Goal: Task Accomplishment & Management: Manage account settings

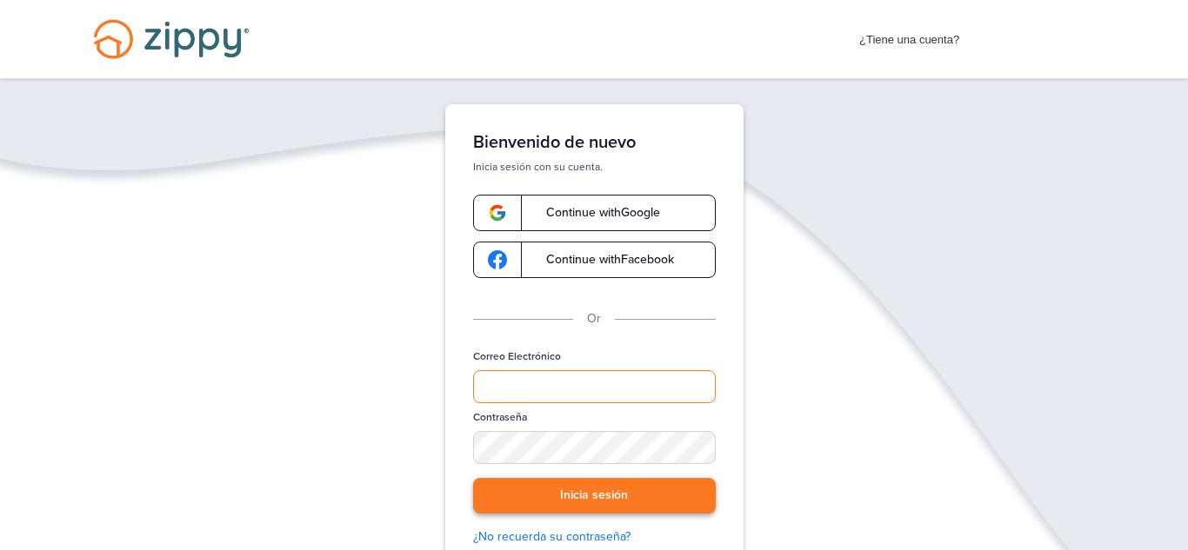
type input "**********"
click at [576, 491] on button "Inicia sesión" at bounding box center [594, 496] width 243 height 36
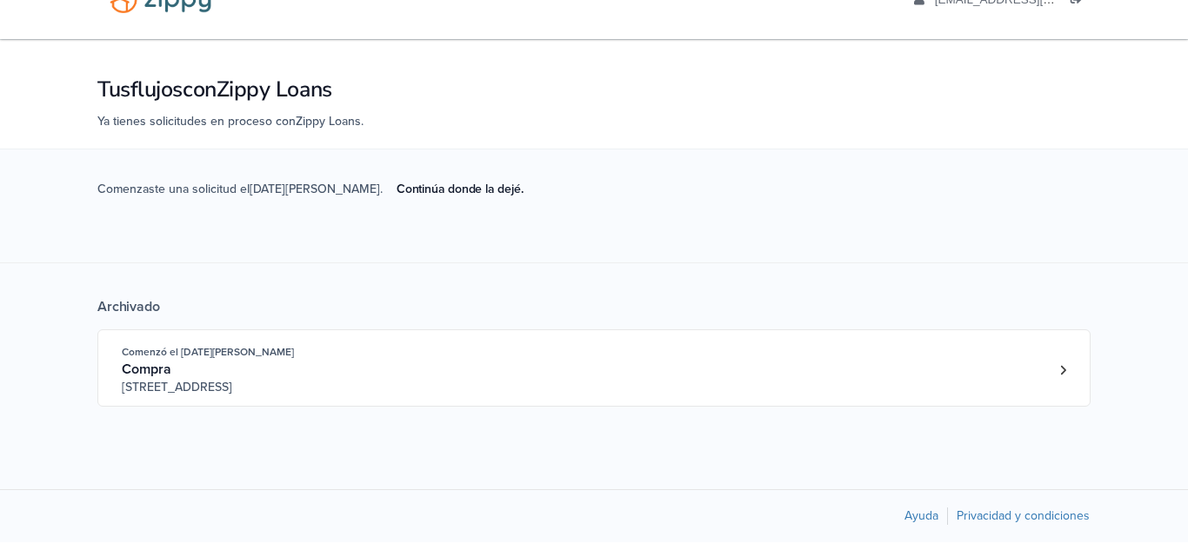
scroll to position [50, 0]
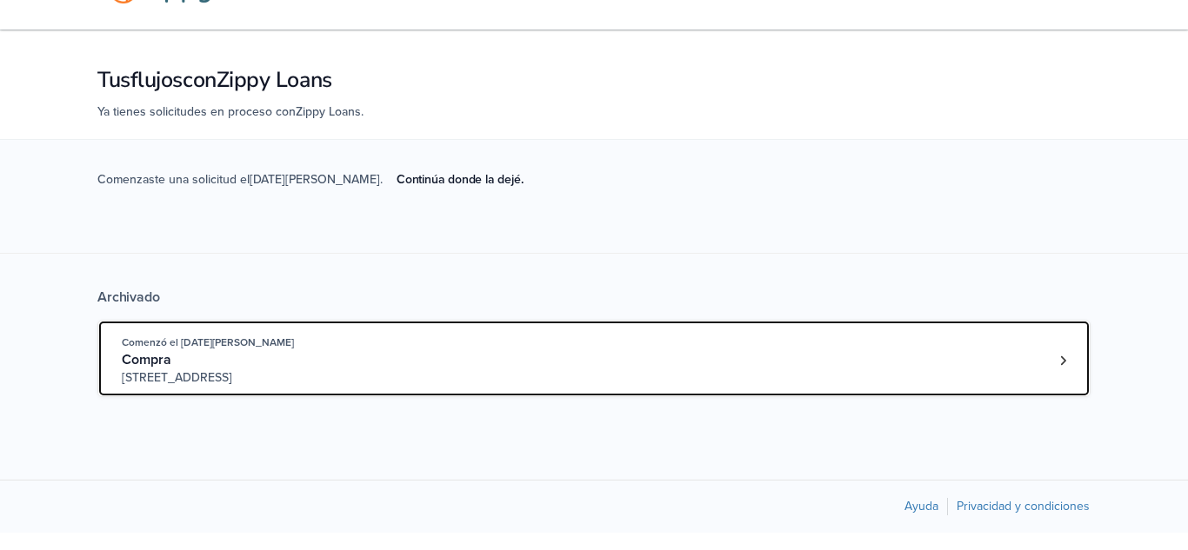
click at [230, 373] on font "9032 Rushmore s, Indianápolis, IN, 46234" at bounding box center [177, 377] width 110 height 15
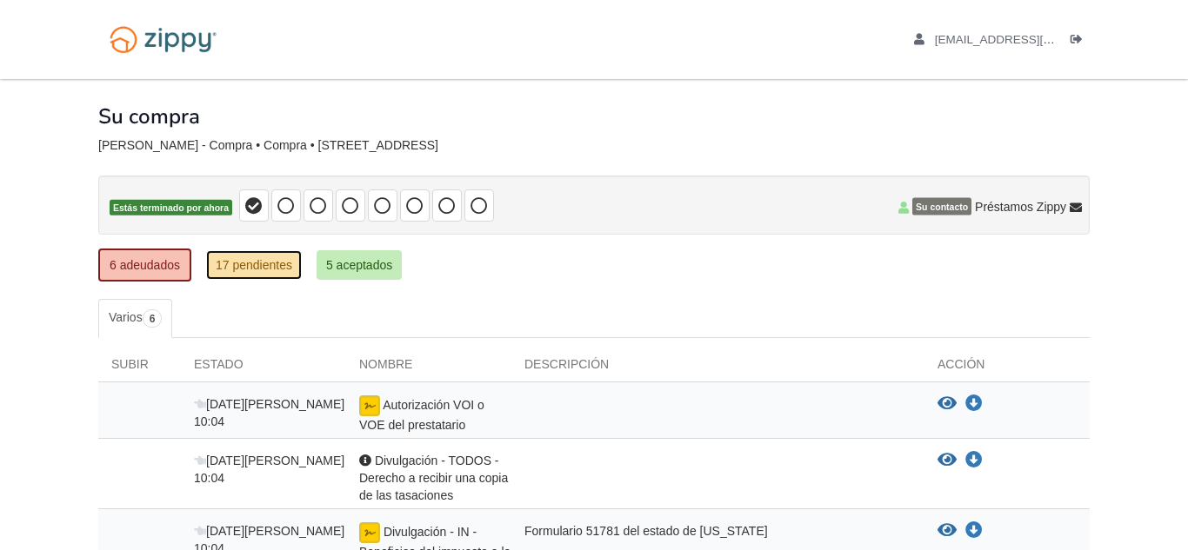
click at [260, 274] on link "17 pendientes" at bounding box center [254, 265] width 96 height 30
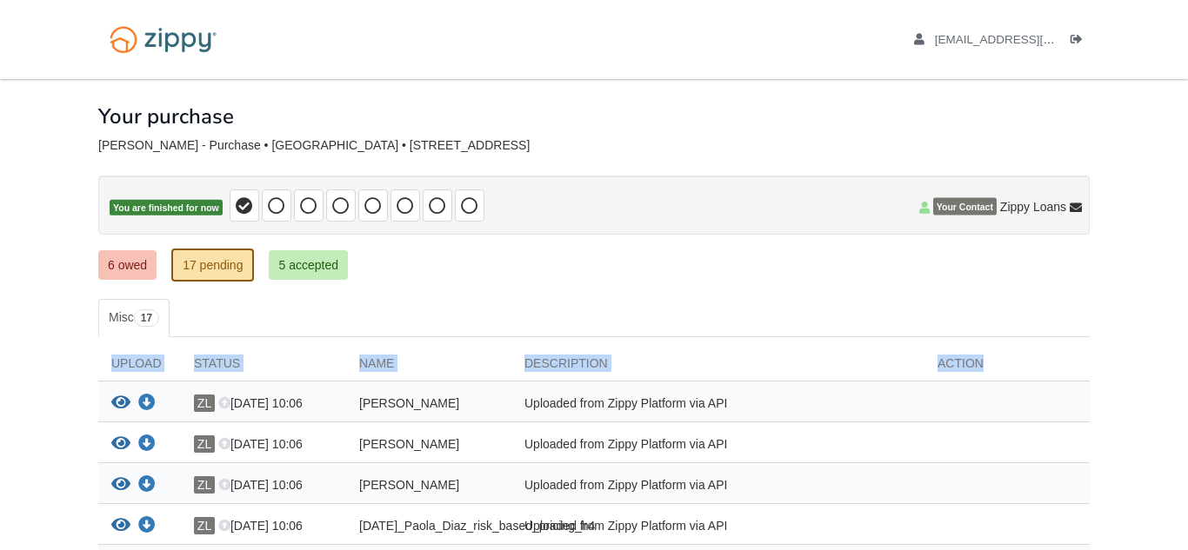
drag, startPoint x: 1159, startPoint y: 297, endPoint x: 1154, endPoint y: 382, distance: 84.5
click at [608, 77] on div "[EMAIL_ADDRESS][DOMAIN_NAME] Logout" at bounding box center [593, 39] width 1017 height 79
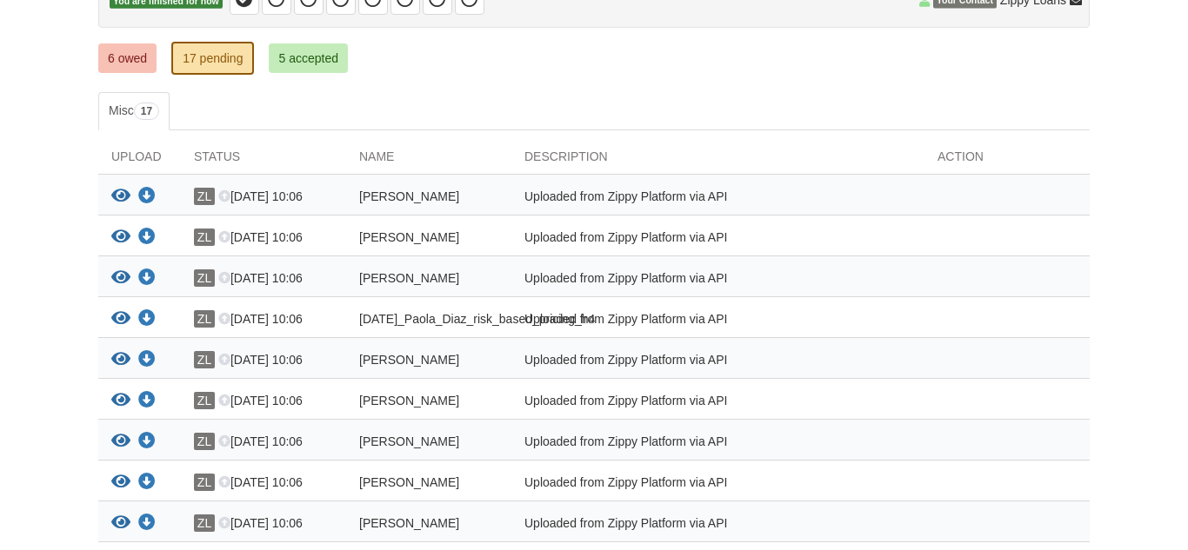
scroll to position [211, 0]
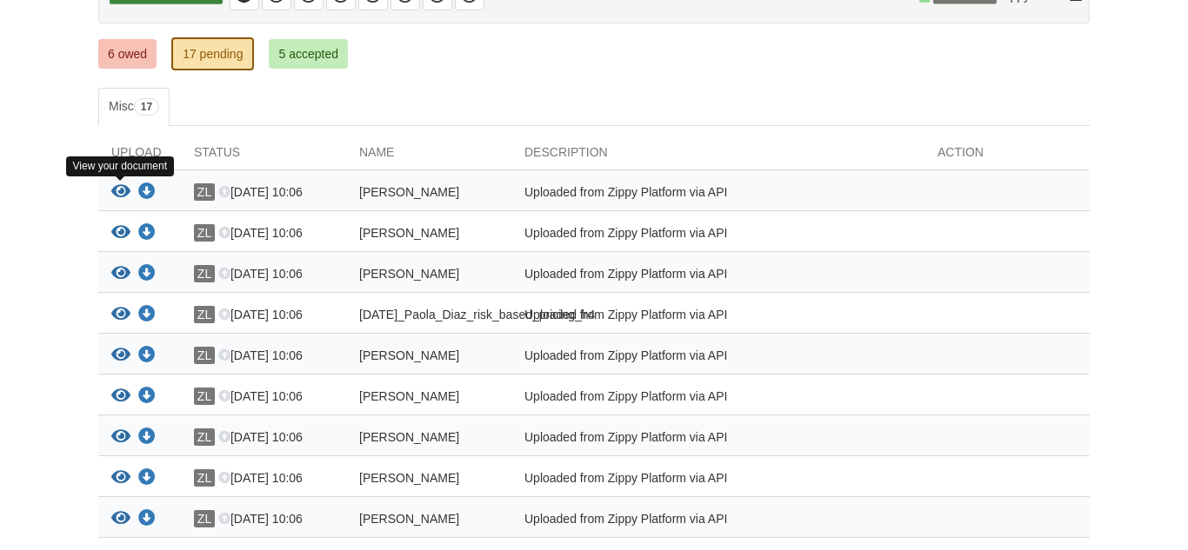
click at [120, 190] on icon "View Kevin_Sanchez_credit_authorization" at bounding box center [120, 191] width 19 height 17
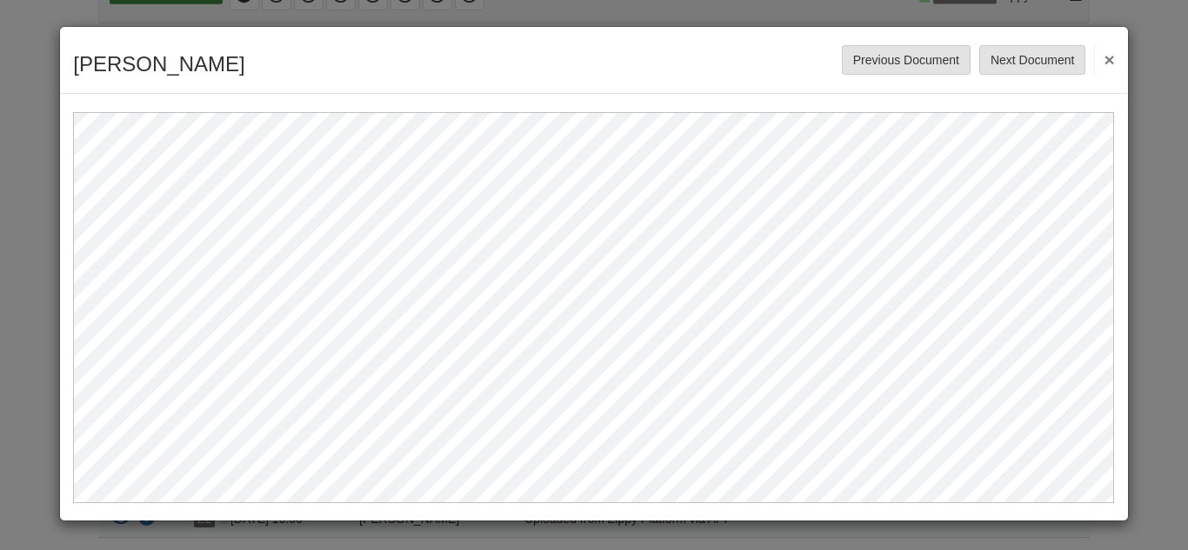
click at [1109, 63] on button "×" at bounding box center [1104, 58] width 20 height 31
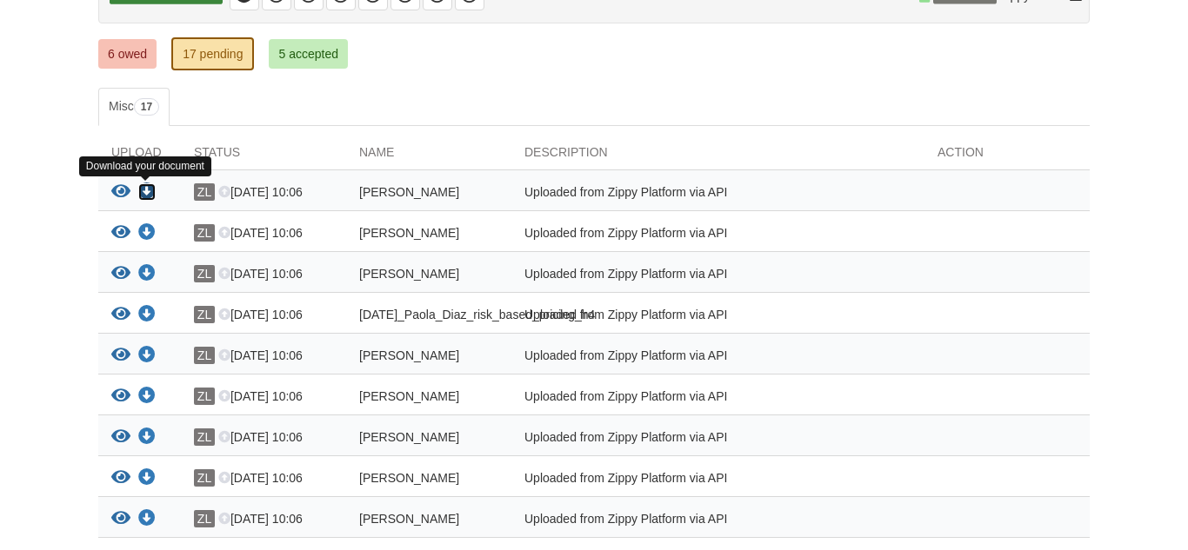
click at [145, 188] on icon "Download Kevin_Sanchez_credit_authorization" at bounding box center [146, 191] width 17 height 17
click at [145, 193] on icon "Download Kevin_Sanchez_credit_authorization" at bounding box center [146, 191] width 17 height 17
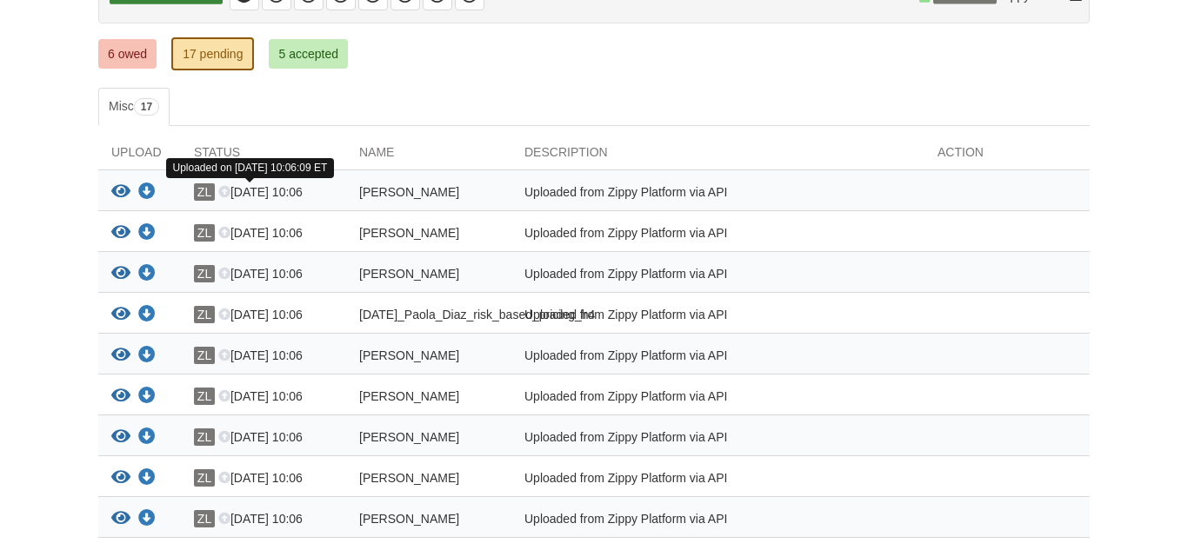
click at [224, 190] on icon at bounding box center [224, 193] width 12 height 12
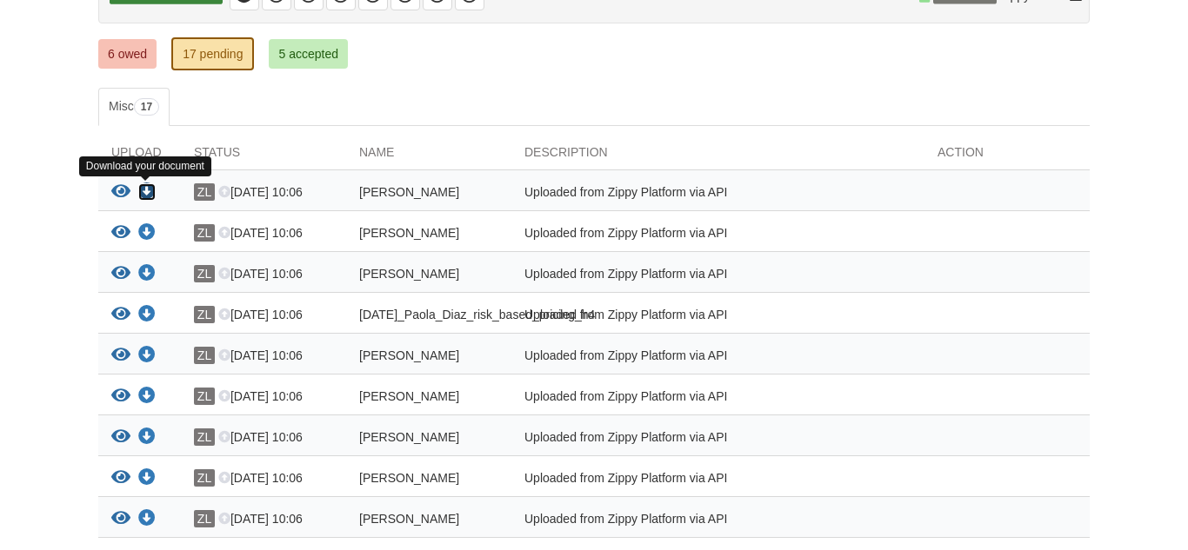
click at [146, 190] on icon "Download Kevin_Sanchez_credit_authorization" at bounding box center [146, 191] width 17 height 17
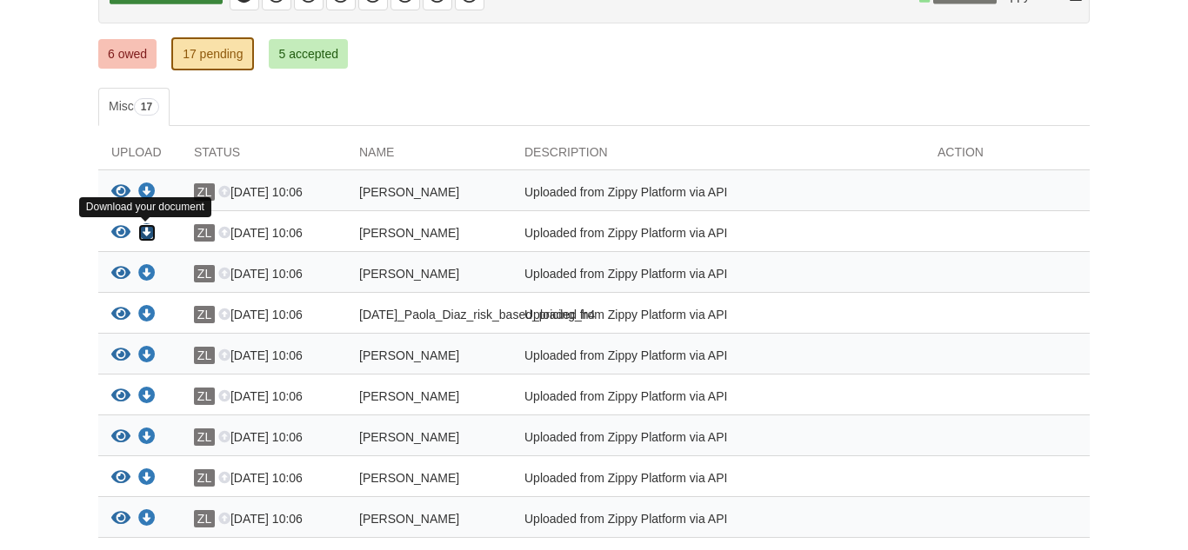
click at [147, 231] on icon "Download Kevin_Sanchez_sms_consent" at bounding box center [146, 232] width 17 height 17
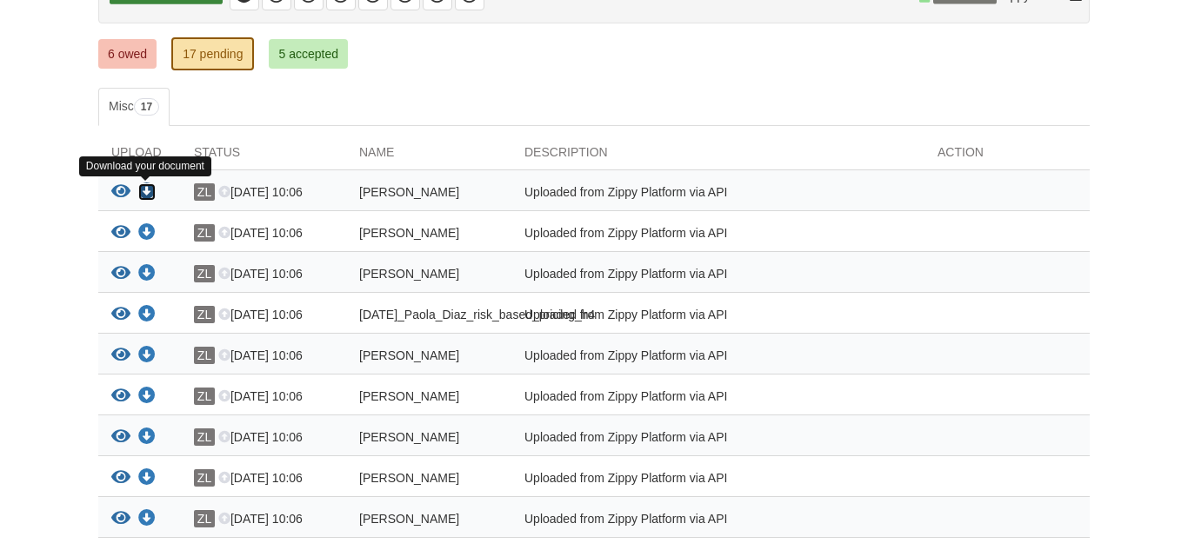
click at [148, 196] on icon "Download Kevin_Sanchez_credit_authorization" at bounding box center [146, 191] width 17 height 17
click at [123, 190] on icon "View Kevin_Sanchez_credit_authorization" at bounding box center [120, 191] width 19 height 17
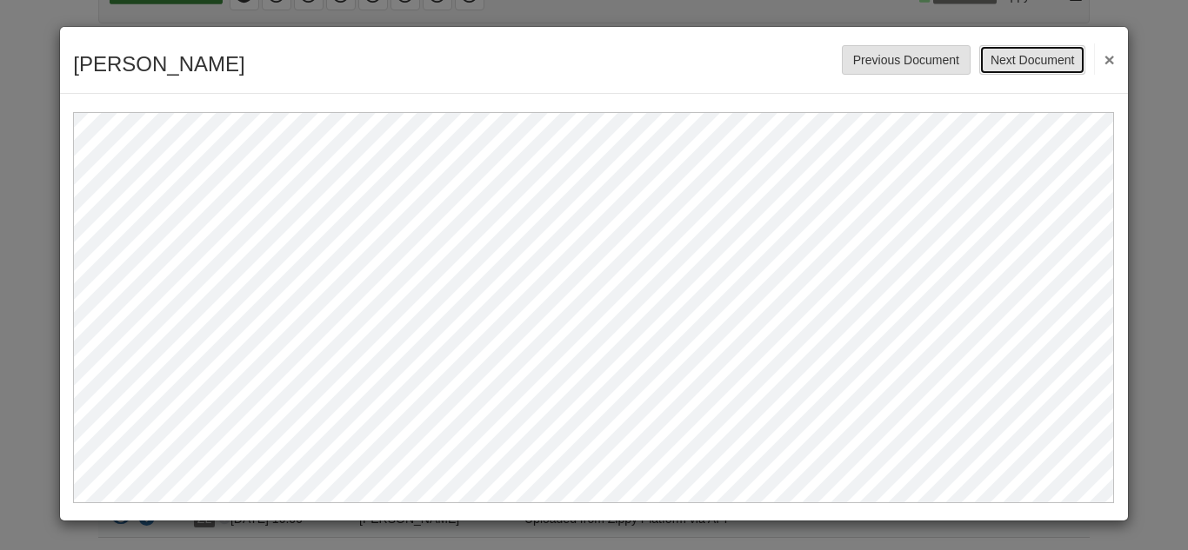
click at [1071, 55] on button "Next Document" at bounding box center [1032, 60] width 106 height 30
click at [1035, 70] on button "Next Document" at bounding box center [1032, 60] width 106 height 30
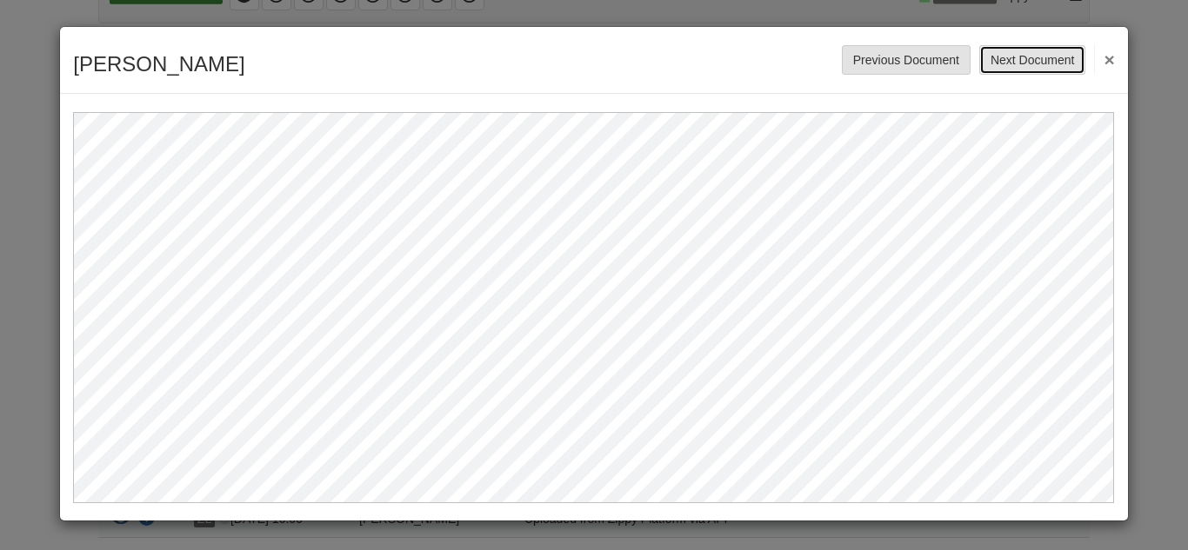
click at [1035, 70] on button "Next Document" at bounding box center [1032, 60] width 106 height 30
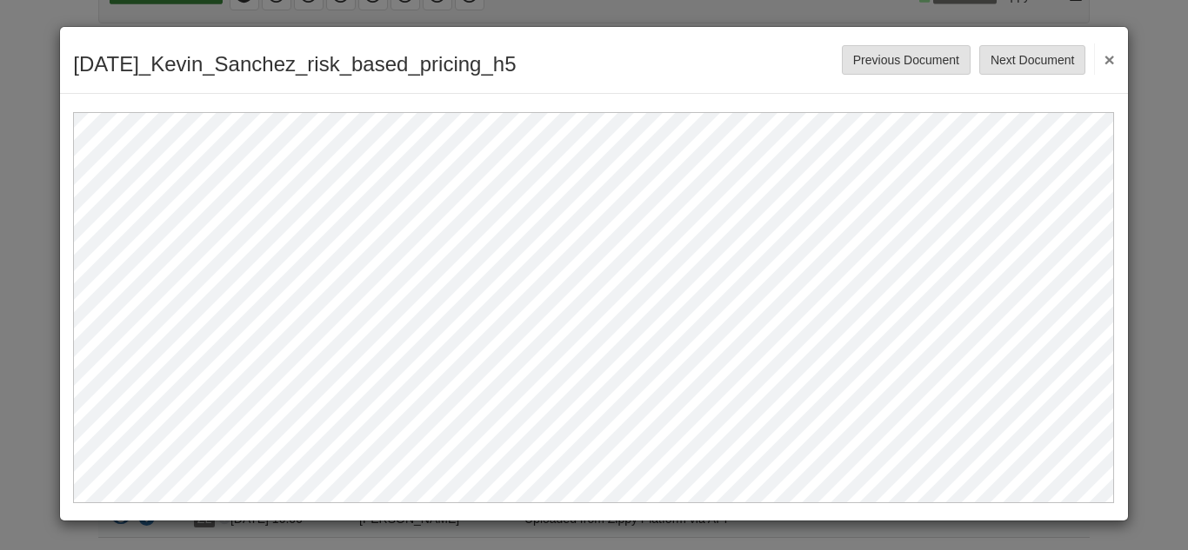
click at [1104, 63] on button "×" at bounding box center [1104, 58] width 20 height 31
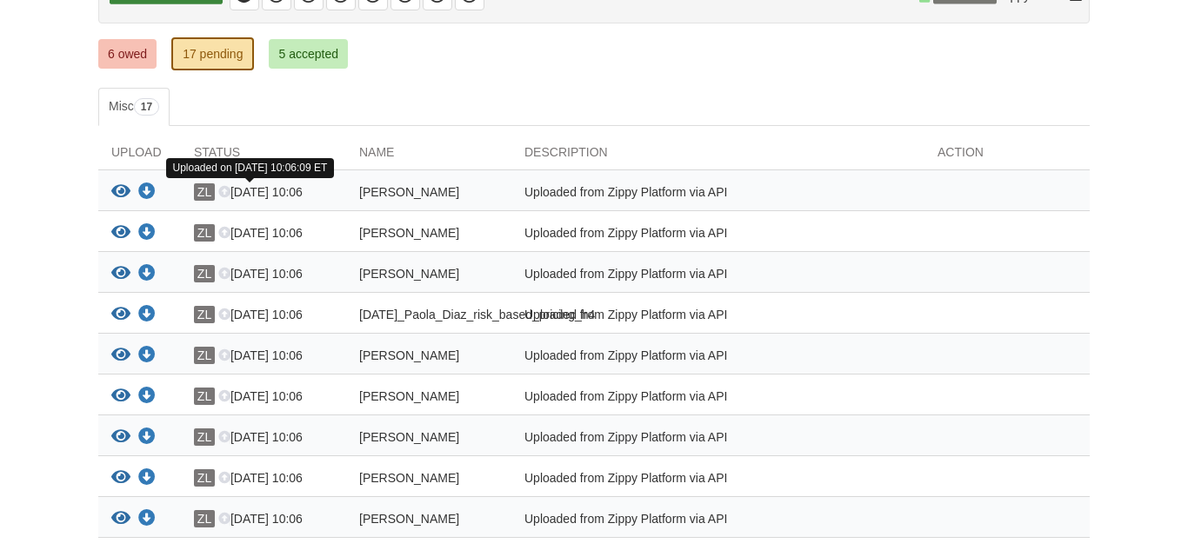
click at [224, 187] on icon at bounding box center [224, 193] width 12 height 12
click at [224, 195] on icon at bounding box center [224, 193] width 12 height 12
click at [223, 194] on icon at bounding box center [224, 193] width 12 height 12
click at [120, 59] on link "6 owed" at bounding box center [127, 54] width 58 height 30
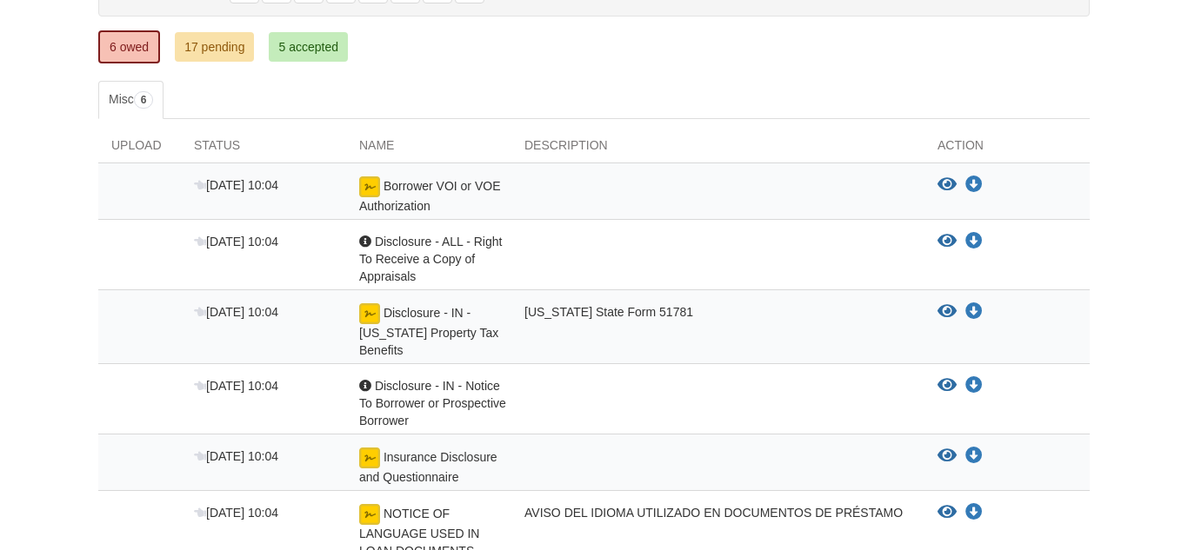
scroll to position [243, 0]
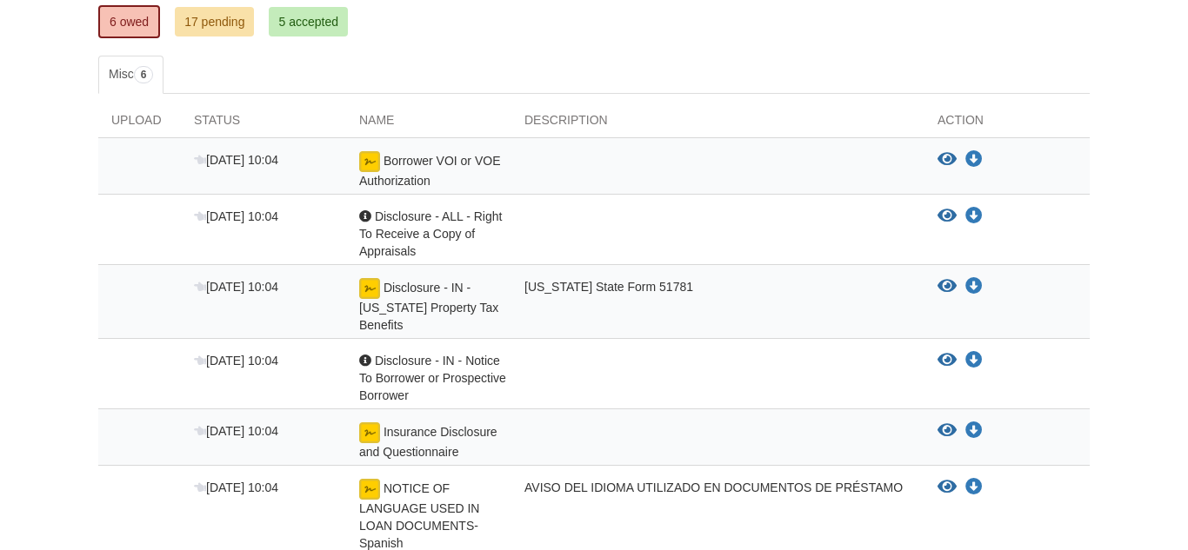
click at [368, 157] on img at bounding box center [369, 161] width 21 height 21
click at [563, 174] on div at bounding box center [717, 170] width 413 height 38
click at [946, 153] on icon "View Borrower VOI or VOE Authorization" at bounding box center [946, 159] width 19 height 17
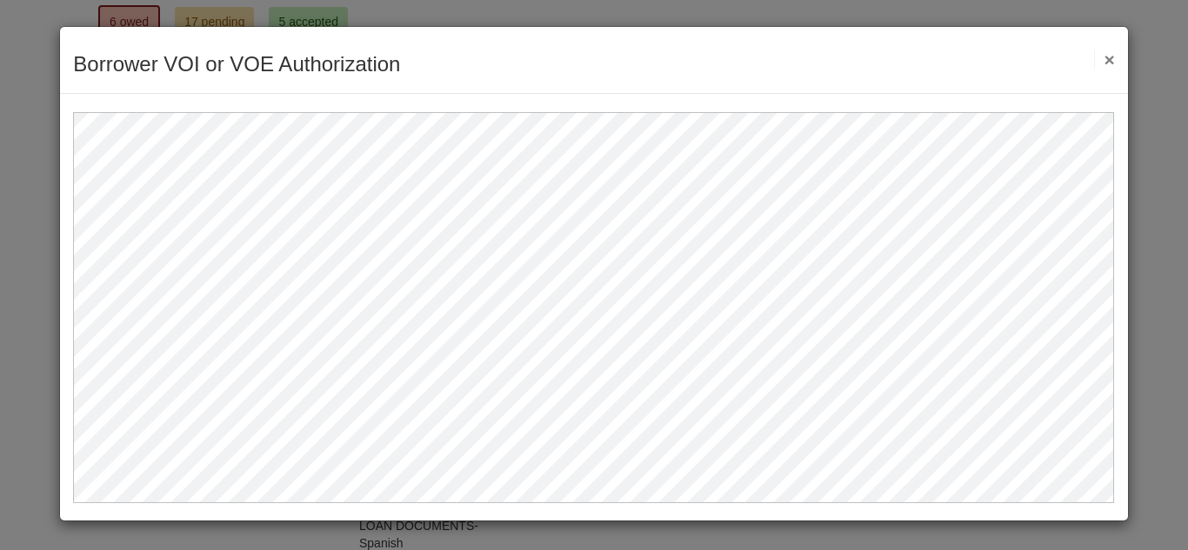
click at [1105, 50] on button "×" at bounding box center [1104, 59] width 20 height 18
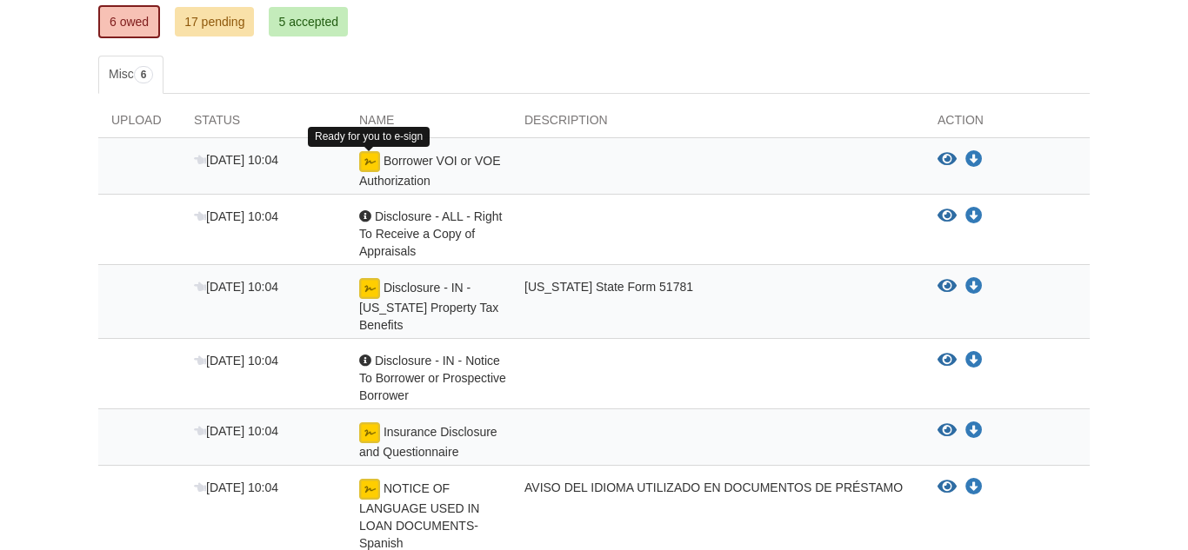
click at [375, 163] on img at bounding box center [369, 161] width 21 height 21
click at [373, 163] on img at bounding box center [369, 161] width 21 height 21
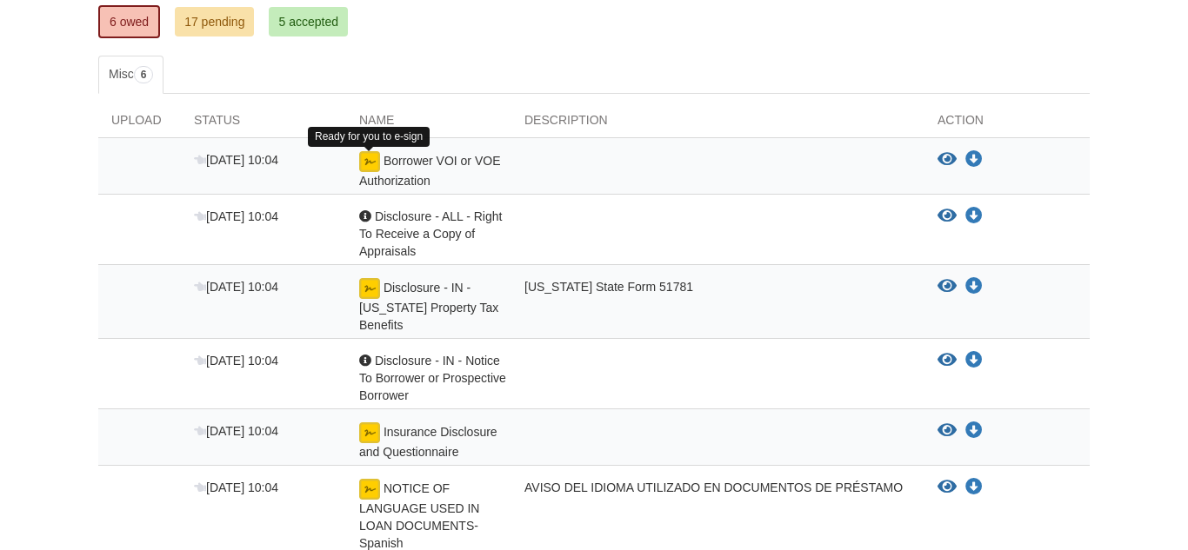
click at [366, 167] on img at bounding box center [369, 161] width 21 height 21
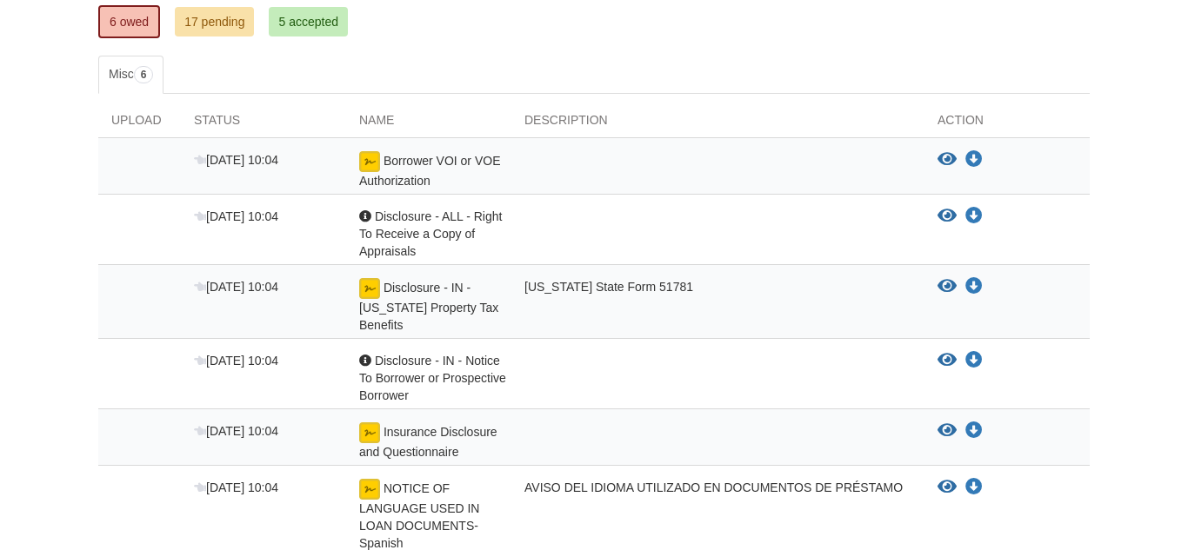
click at [366, 167] on img at bounding box center [369, 161] width 21 height 21
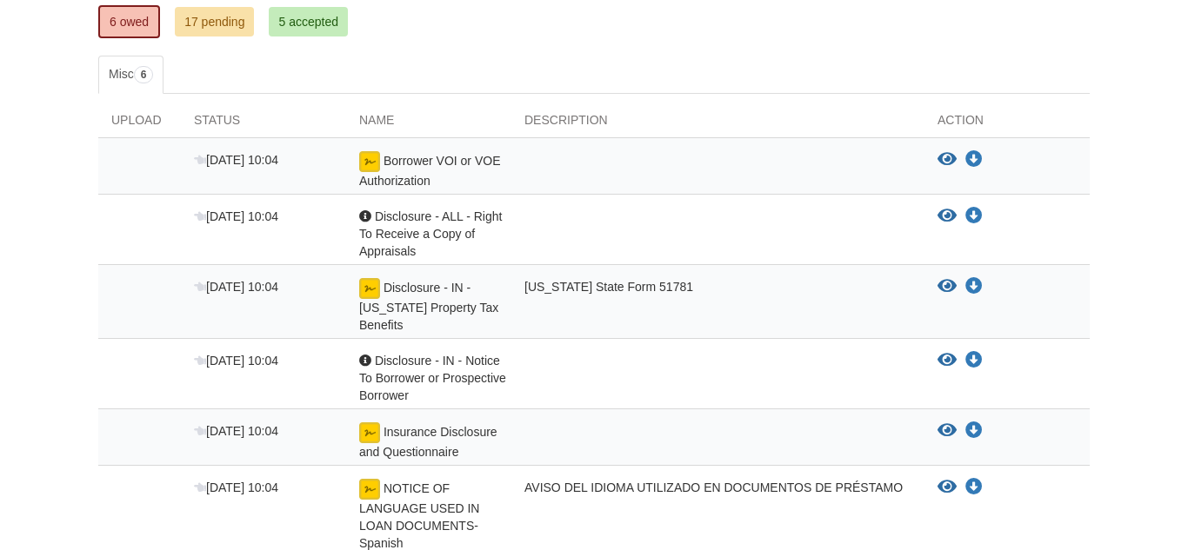
click at [366, 167] on img at bounding box center [369, 161] width 21 height 21
click at [242, 161] on span "[DATE] 10:04" at bounding box center [236, 160] width 84 height 14
click at [398, 177] on span "Borrower VOI or VOE Authorization" at bounding box center [429, 171] width 141 height 34
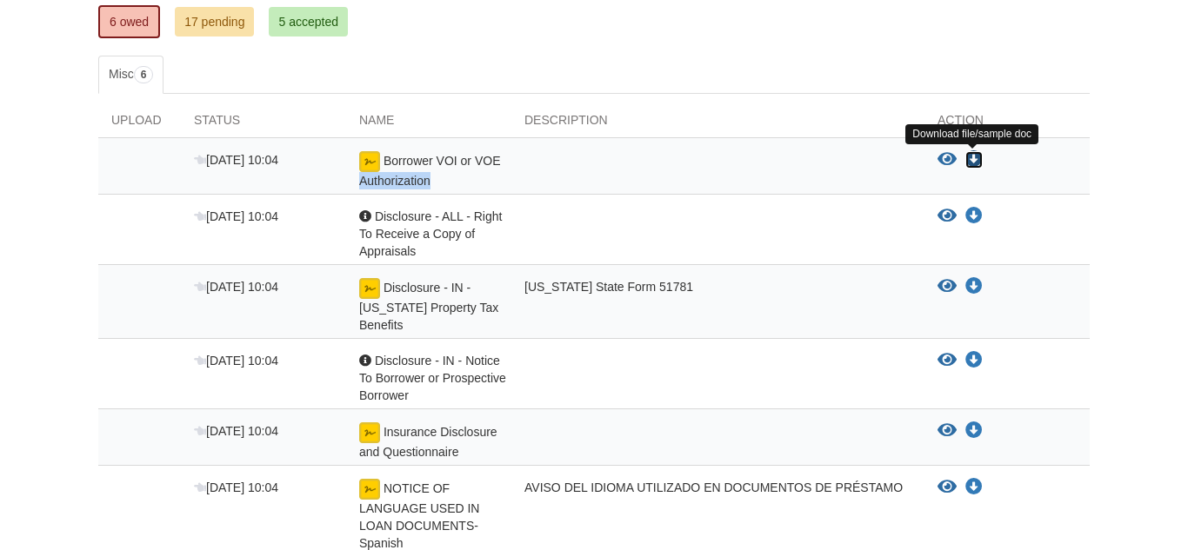
click at [979, 159] on icon "Download Borrower VOI or VOE Authorization" at bounding box center [973, 159] width 17 height 17
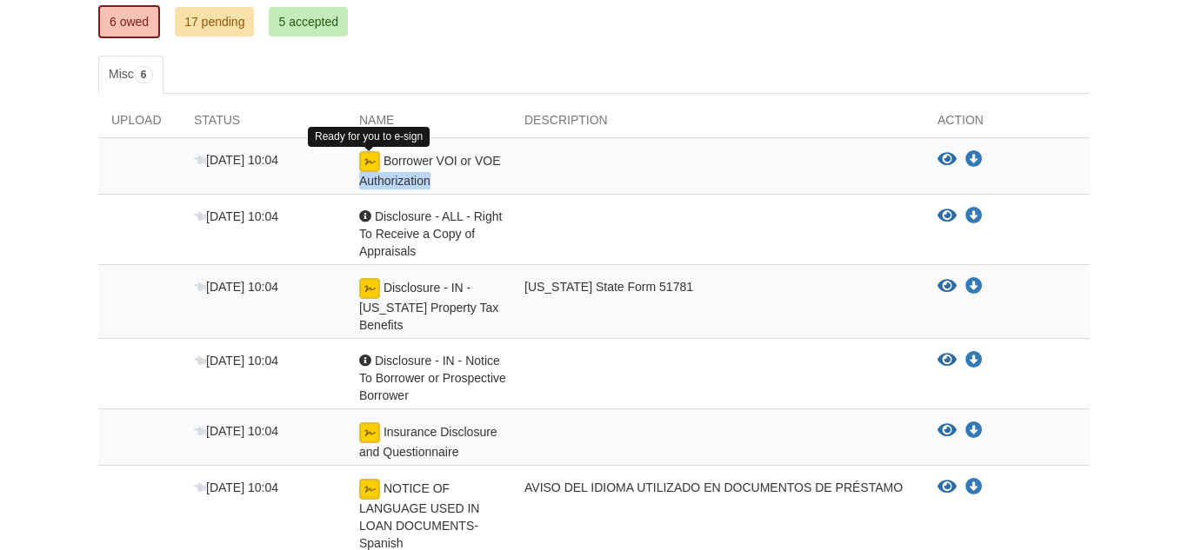
click at [369, 158] on img at bounding box center [369, 161] width 21 height 21
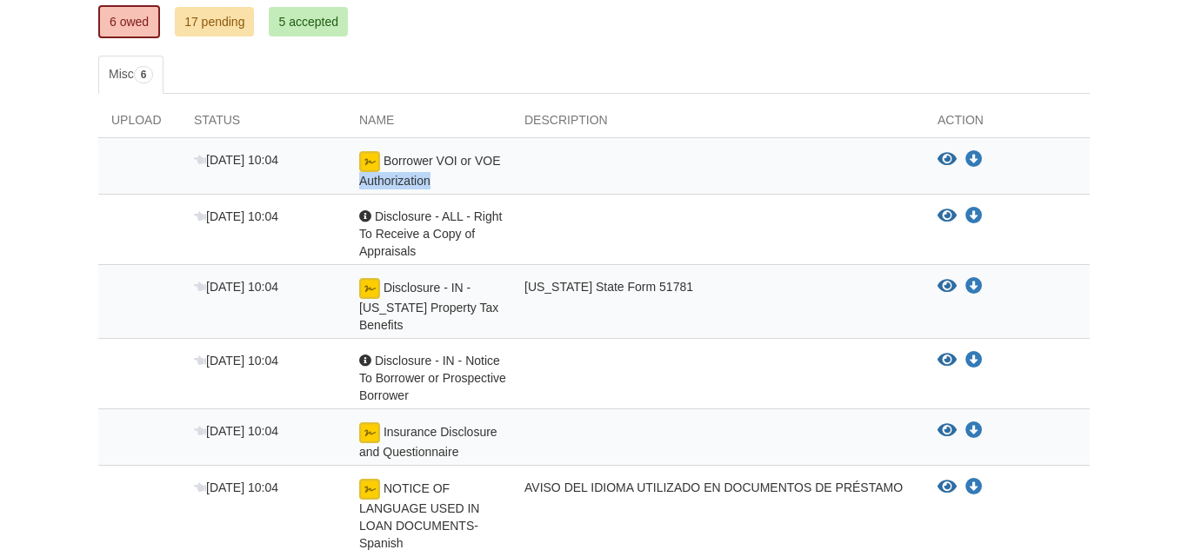
click at [369, 158] on img at bounding box center [369, 161] width 21 height 21
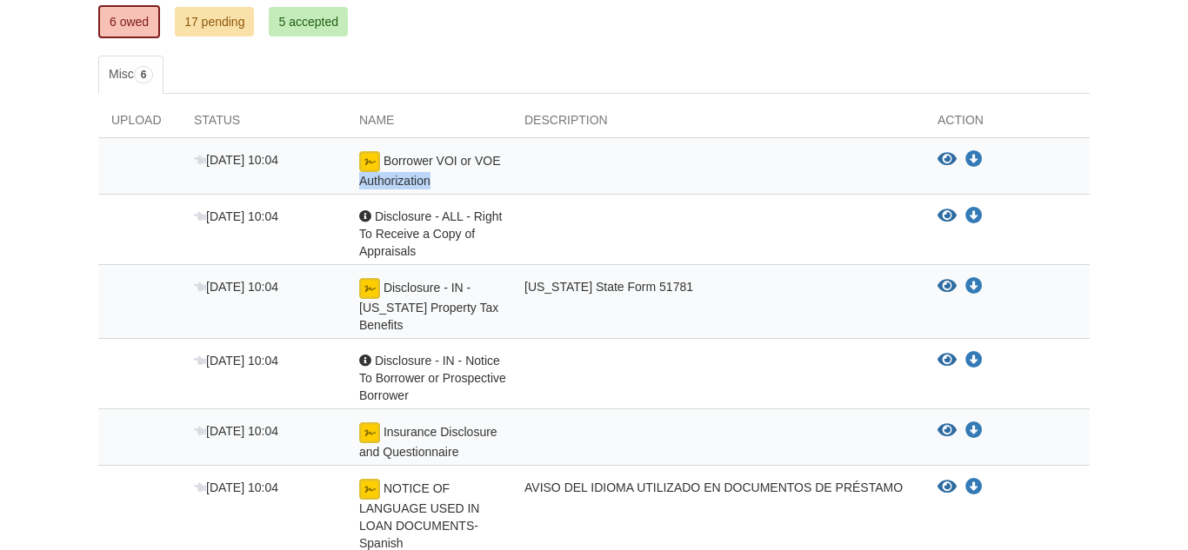
click at [369, 158] on img at bounding box center [369, 161] width 21 height 21
click at [116, 223] on div "[DATE] 10:04 Borrower VOI or VOE Authorization View blank/sample document View …" at bounding box center [593, 347] width 991 height 419
click at [367, 159] on img at bounding box center [369, 161] width 21 height 21
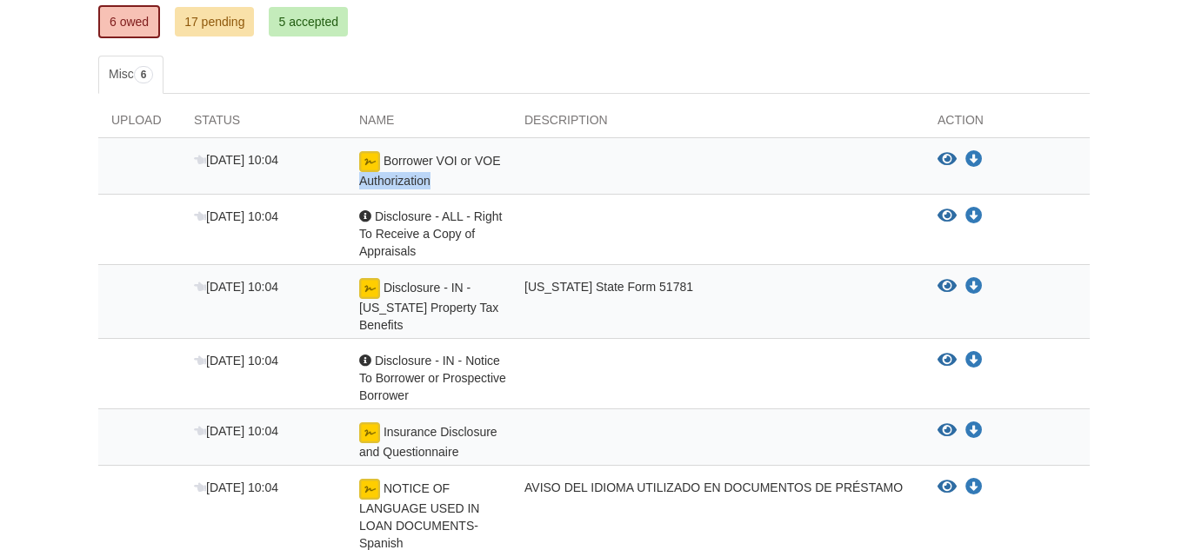
click at [365, 162] on img at bounding box center [369, 161] width 21 height 21
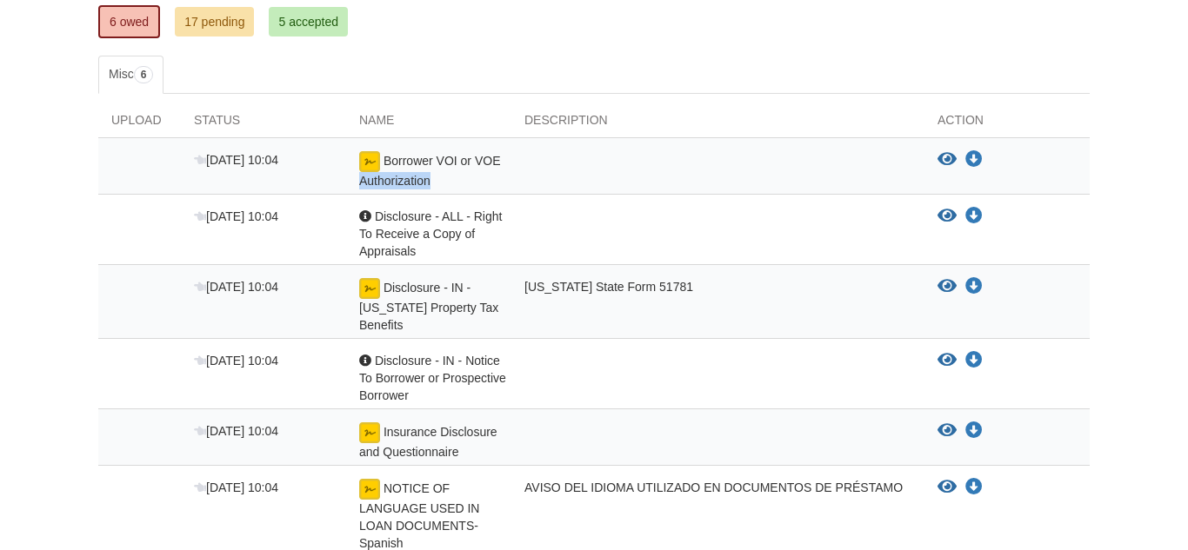
click at [365, 162] on img at bounding box center [369, 161] width 21 height 21
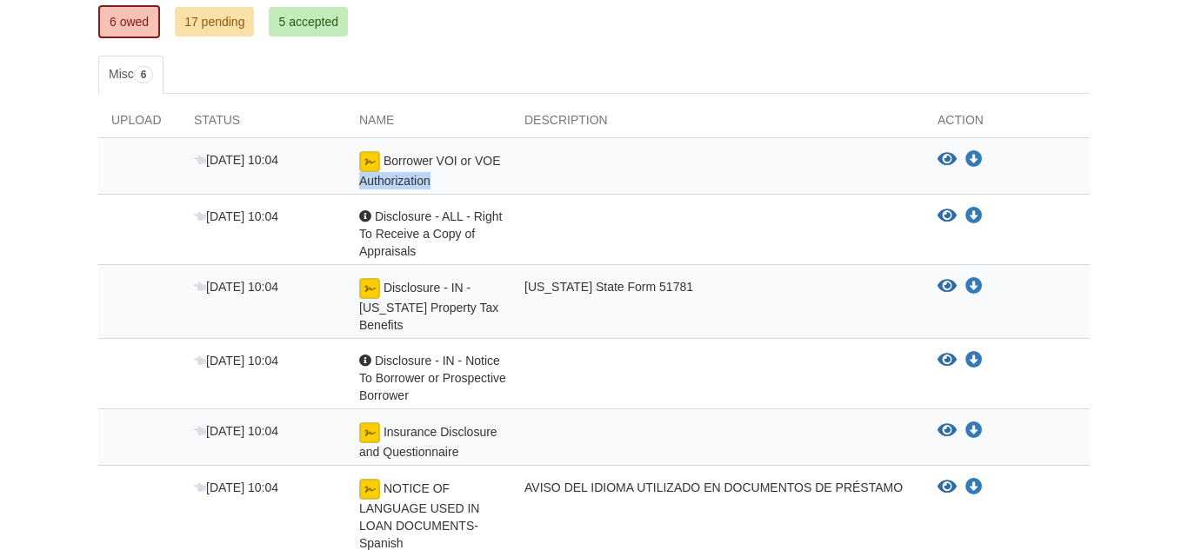
click at [365, 162] on img at bounding box center [369, 161] width 21 height 21
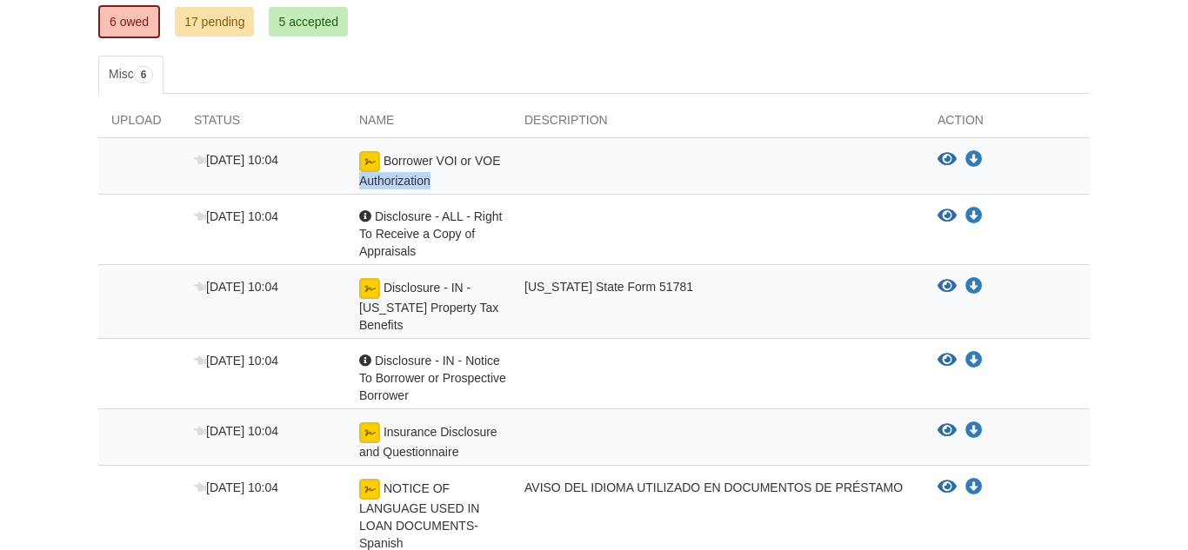
click at [365, 162] on img at bounding box center [369, 161] width 21 height 21
drag, startPoint x: 365, startPoint y: 162, endPoint x: 381, endPoint y: 150, distance: 19.3
click at [381, 151] on div "Borrower VOI or VOE Authorization" at bounding box center [428, 170] width 165 height 38
click at [371, 158] on img at bounding box center [369, 161] width 21 height 21
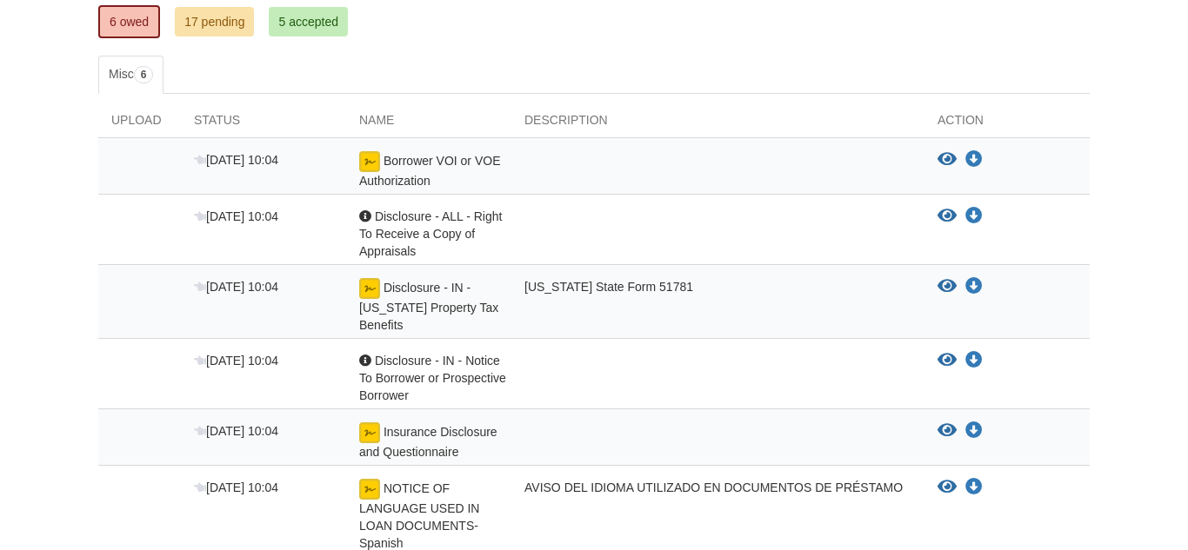
click at [371, 158] on img at bounding box center [369, 161] width 21 height 21
click at [371, 156] on img at bounding box center [369, 161] width 21 height 21
click at [371, 159] on img at bounding box center [369, 161] width 21 height 21
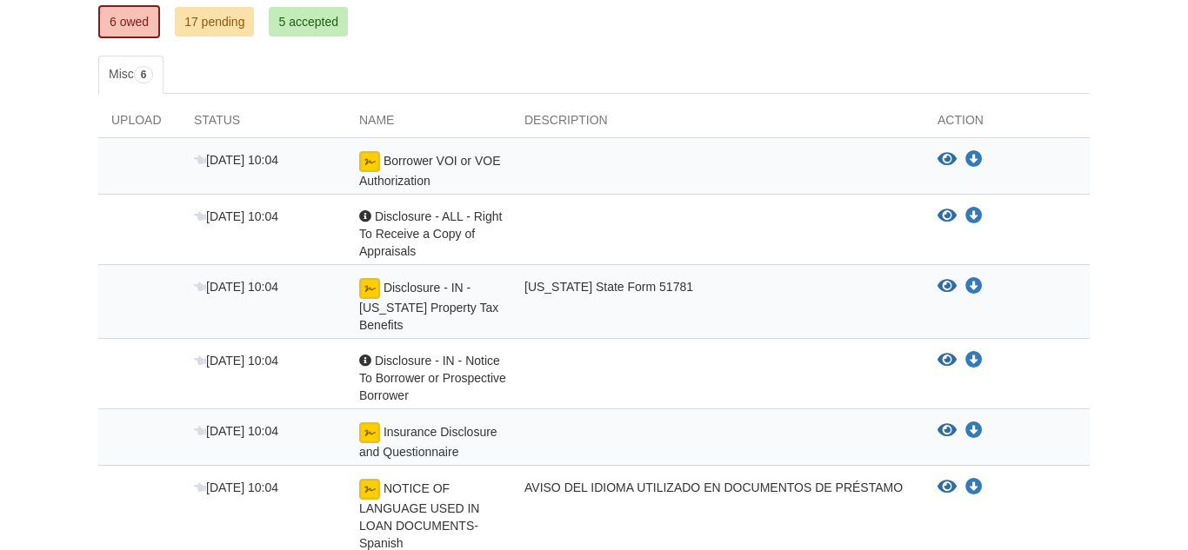
click at [371, 159] on img at bounding box center [369, 161] width 21 height 21
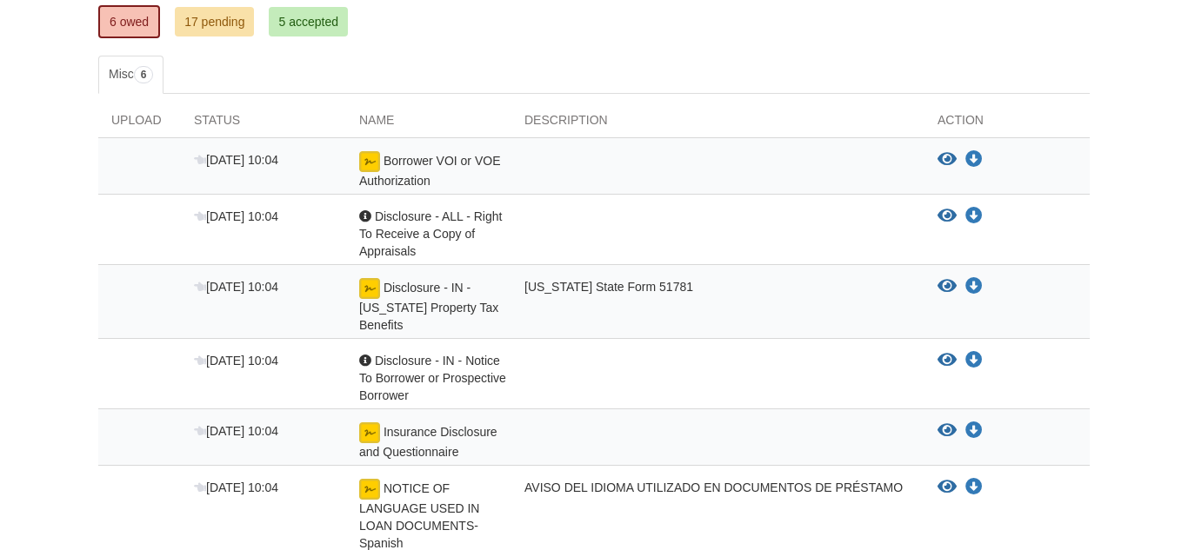
click at [371, 159] on img at bounding box center [369, 161] width 21 height 21
click at [373, 168] on img at bounding box center [369, 161] width 21 height 21
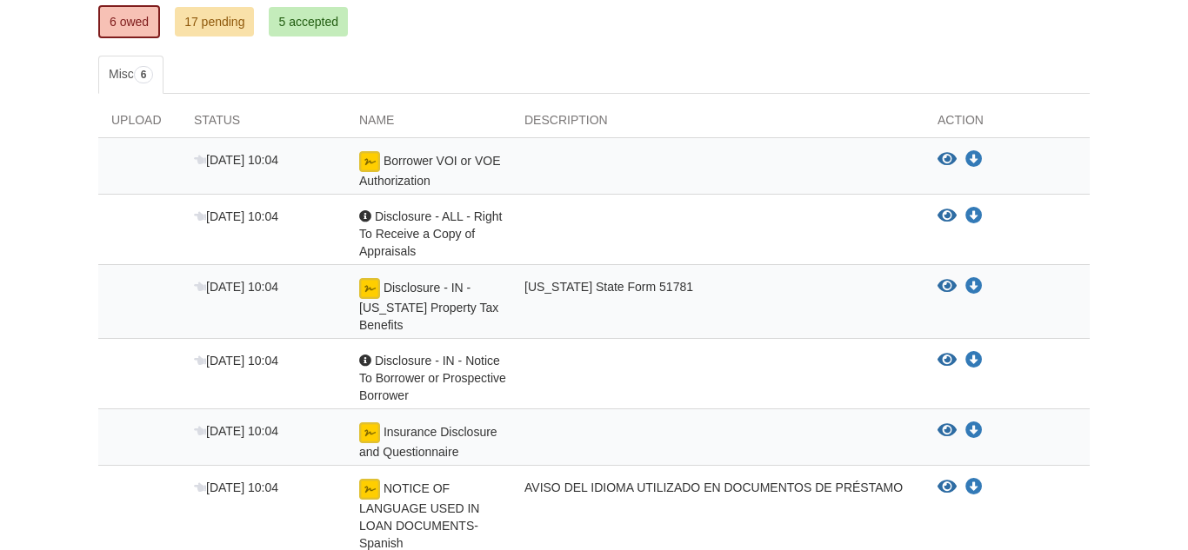
click at [373, 168] on img at bounding box center [369, 161] width 21 height 21
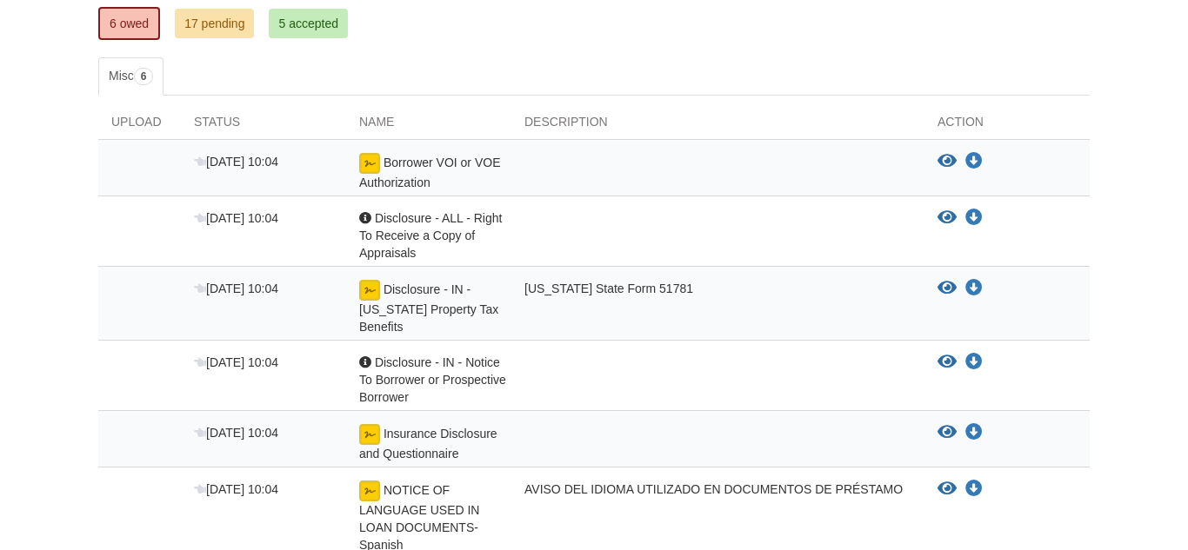
click at [366, 167] on img at bounding box center [369, 163] width 21 height 21
click at [945, 163] on icon "View Borrower VOI or VOE Authorization" at bounding box center [946, 161] width 19 height 17
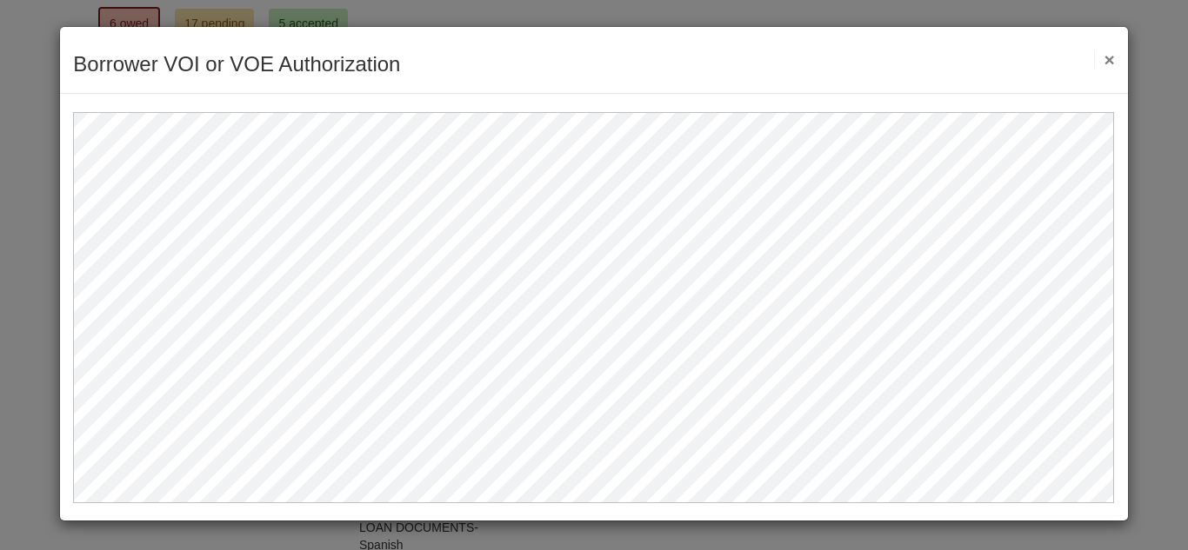
click at [1110, 61] on button "×" at bounding box center [1104, 59] width 20 height 18
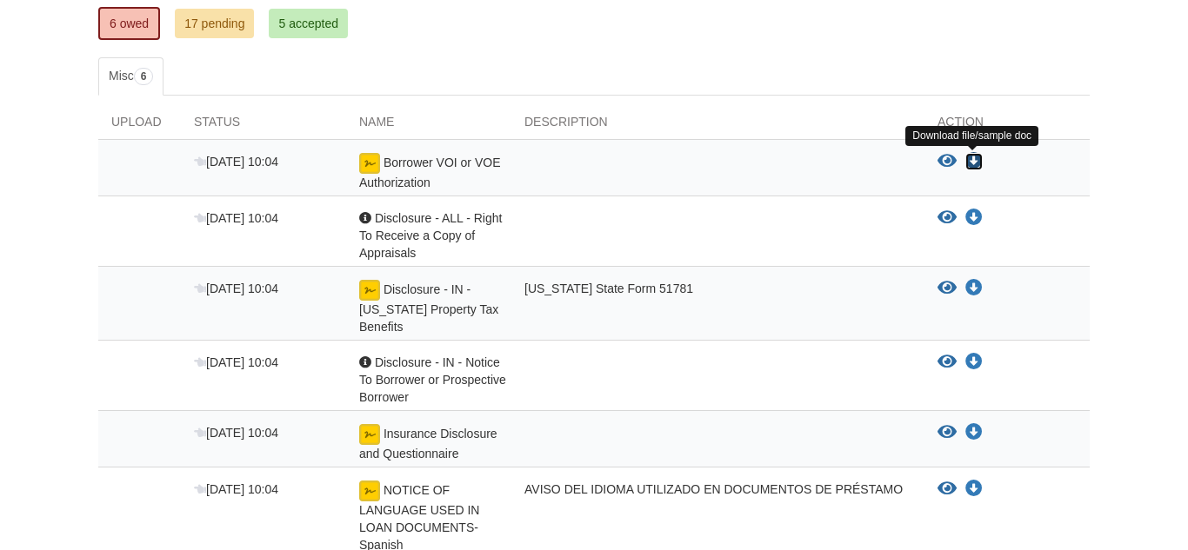
click at [973, 163] on icon "Download Borrower VOI or VOE Authorization" at bounding box center [973, 161] width 17 height 17
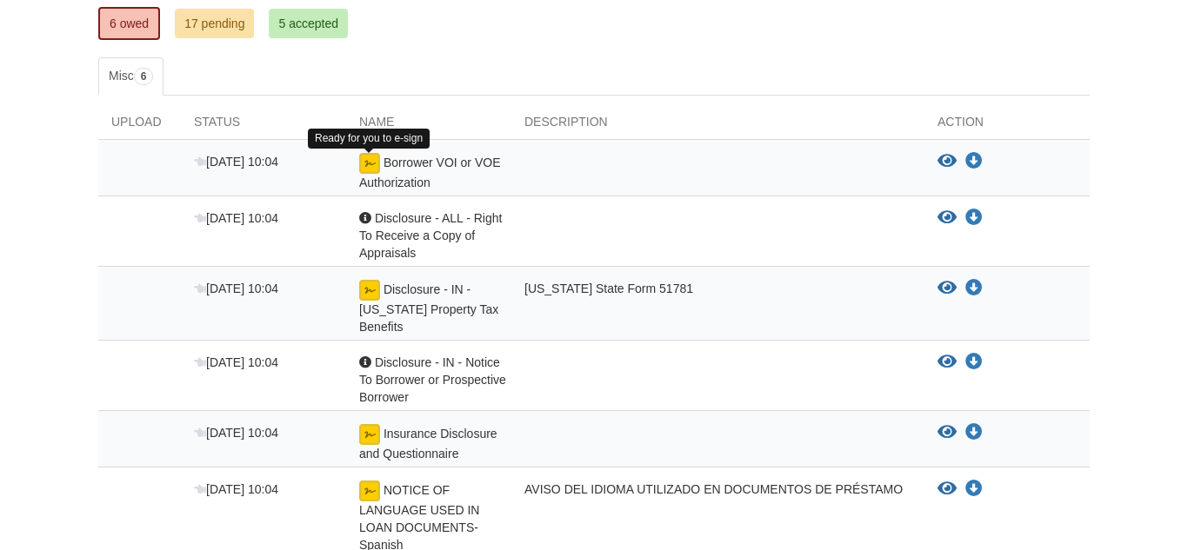
click at [374, 164] on img at bounding box center [369, 163] width 21 height 21
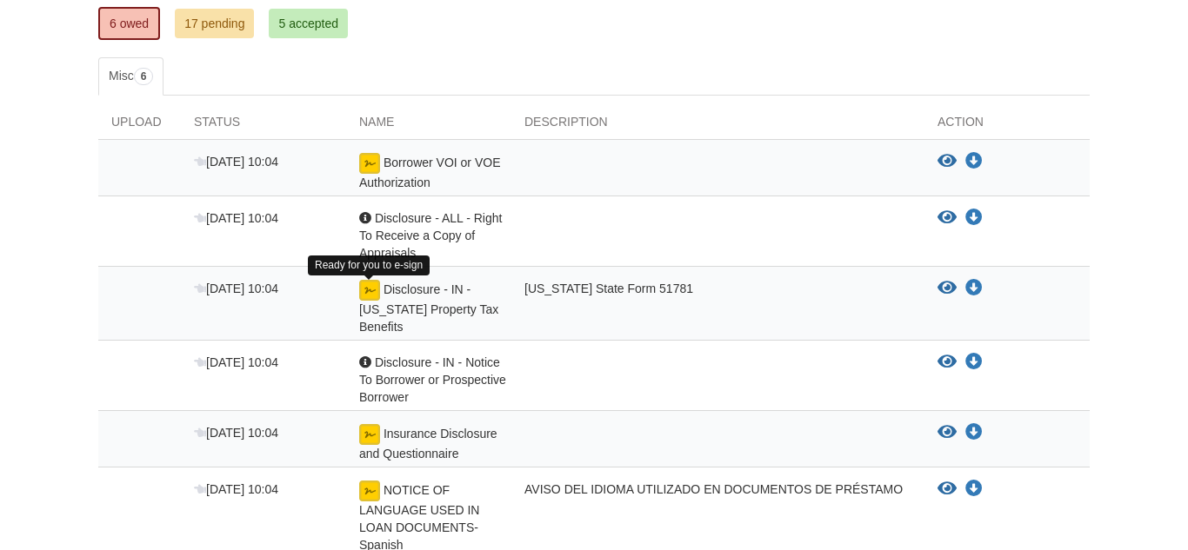
click at [371, 287] on img at bounding box center [369, 290] width 21 height 21
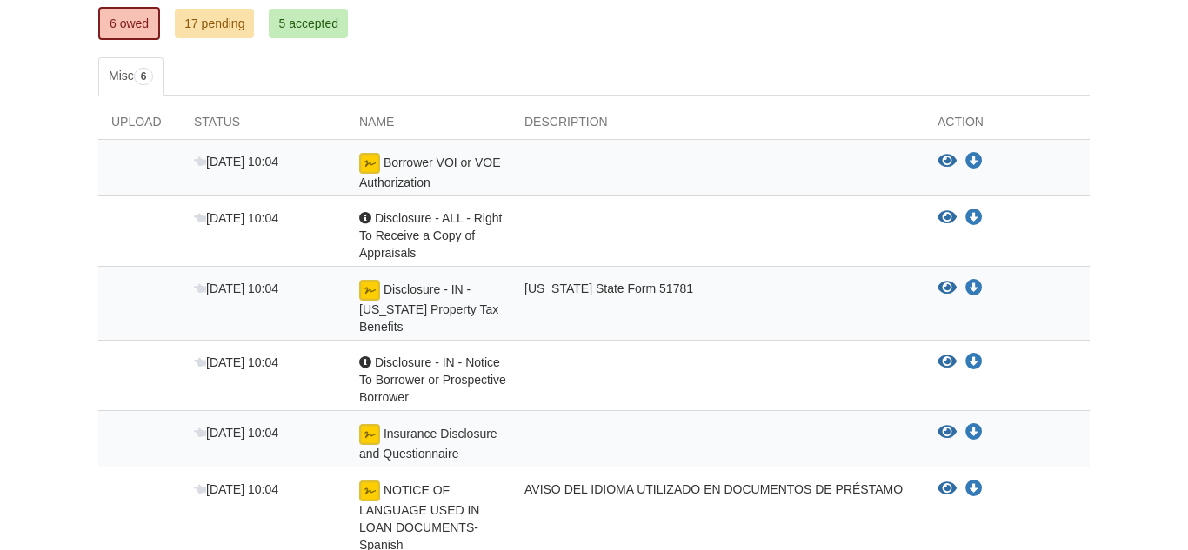
click at [371, 287] on img at bounding box center [369, 290] width 21 height 21
click at [949, 172] on div "View blank/sample document View blank/sample document Download file/sample doc …" at bounding box center [1006, 172] width 165 height 38
click at [949, 160] on icon "View Borrower VOI or VOE Authorization" at bounding box center [946, 161] width 19 height 17
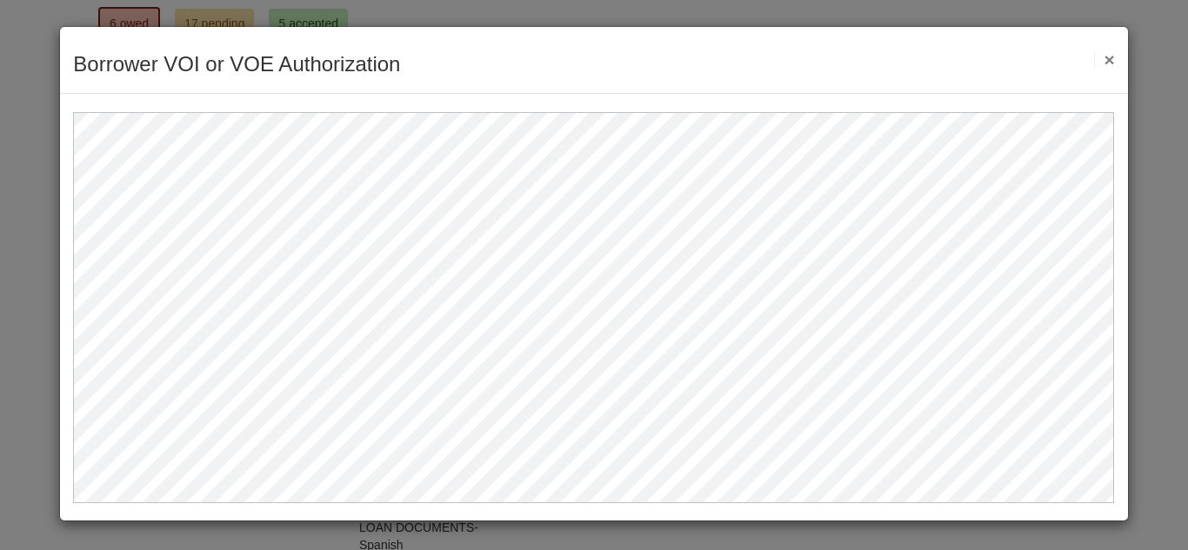
click at [1108, 63] on button "×" at bounding box center [1104, 59] width 20 height 18
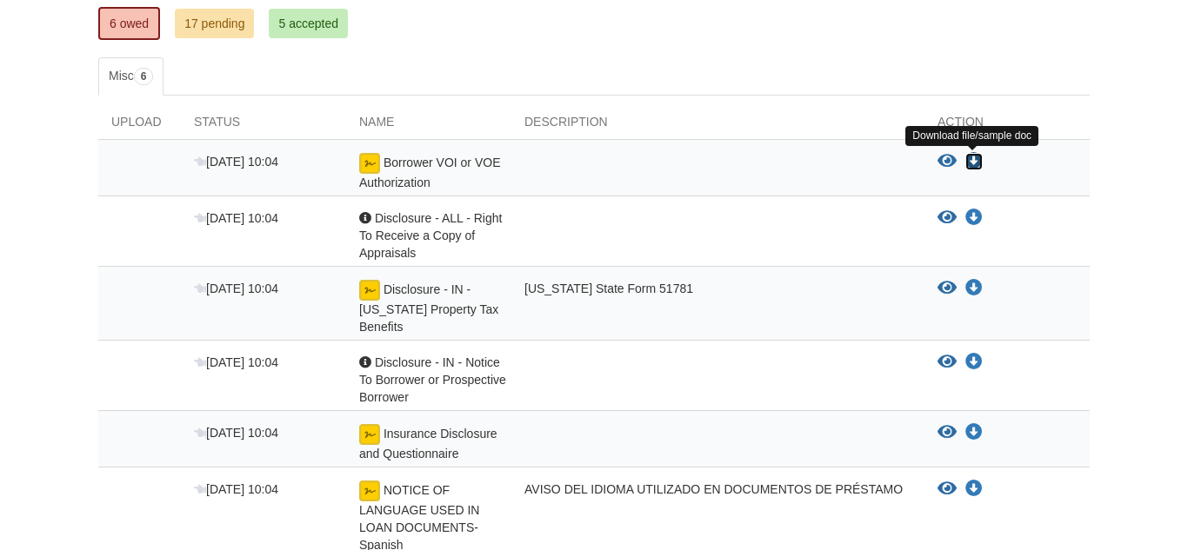
click at [969, 160] on icon "Download Borrower VOI or VOE Authorization" at bounding box center [973, 161] width 17 height 17
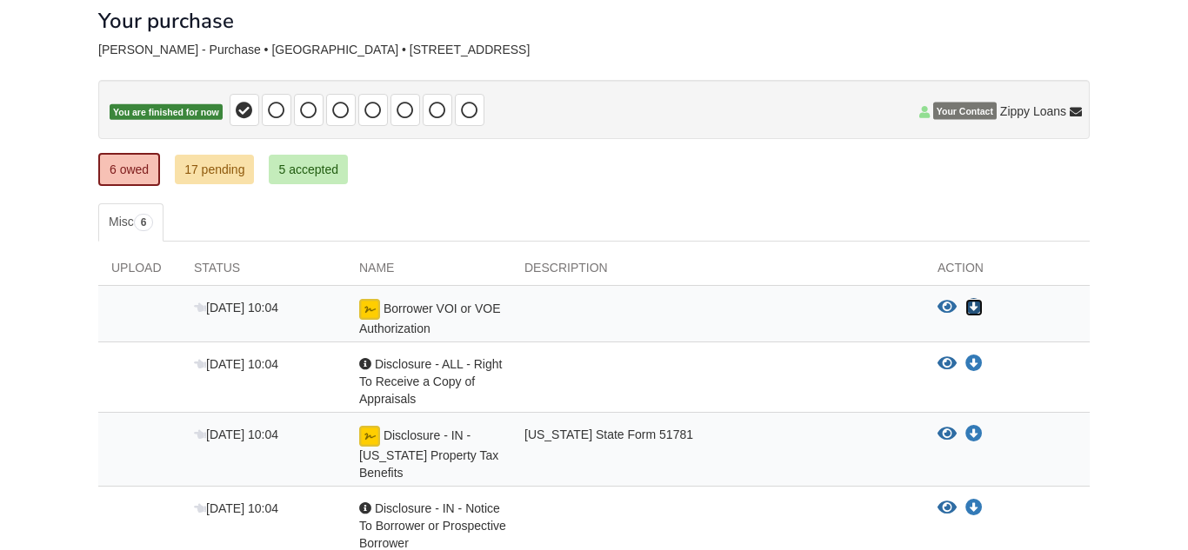
scroll to position [0, 0]
